Goal: Use online tool/utility: Utilize a website feature to perform a specific function

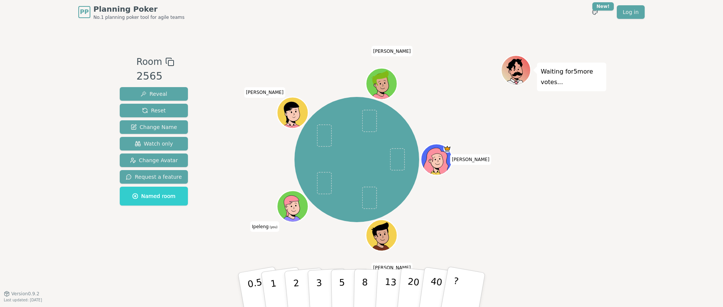
click at [588, 199] on div "Waiting for 5 more votes..." at bounding box center [553, 158] width 105 height 207
click at [293, 291] on button "2" at bounding box center [305, 290] width 43 height 60
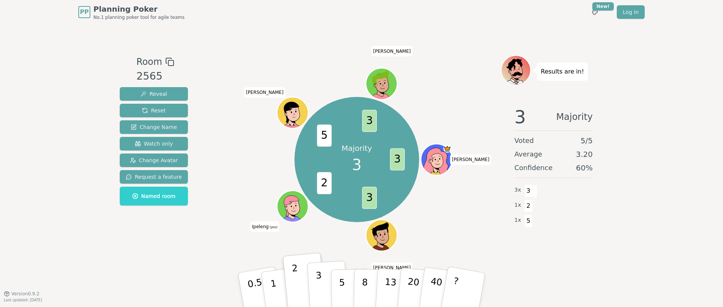
click at [317, 289] on p "3" at bounding box center [320, 290] width 8 height 41
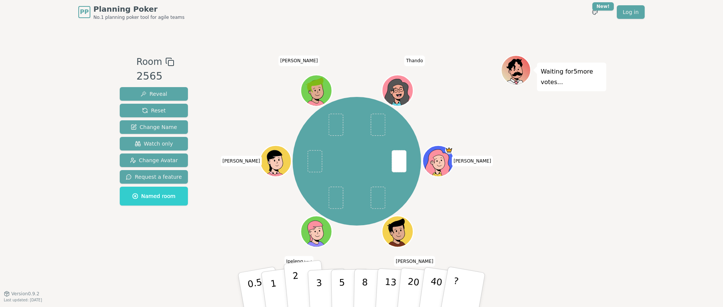
click at [301, 291] on button "2" at bounding box center [305, 290] width 43 height 60
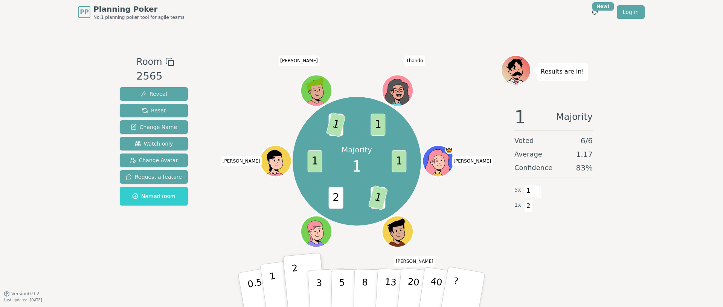
click at [282, 296] on button "1" at bounding box center [282, 289] width 45 height 61
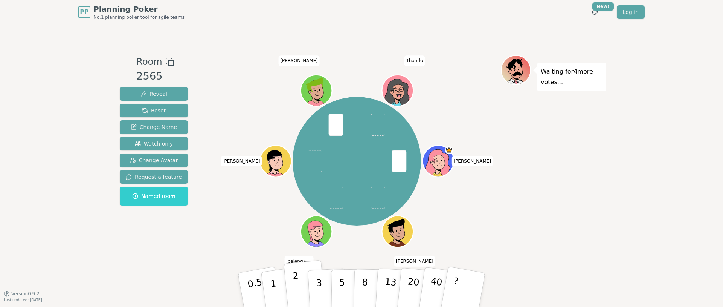
click at [304, 288] on button "2" at bounding box center [305, 290] width 43 height 60
click at [274, 294] on p "1" at bounding box center [274, 290] width 11 height 41
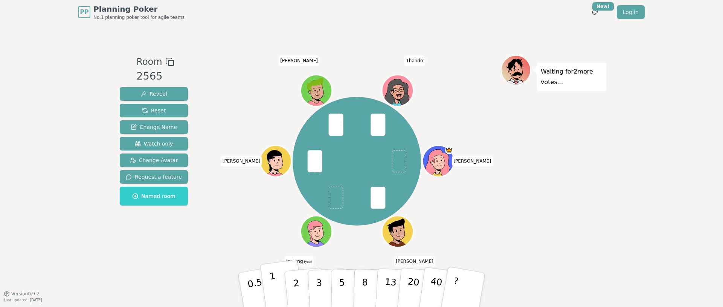
click at [273, 289] on p "1" at bounding box center [274, 290] width 11 height 41
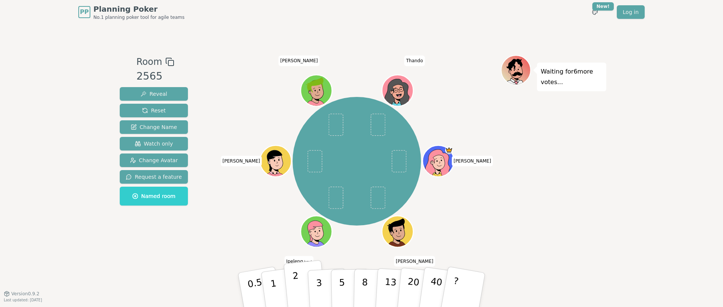
click at [291, 288] on button "2" at bounding box center [305, 290] width 43 height 60
